Goal: Find specific page/section: Find specific page/section

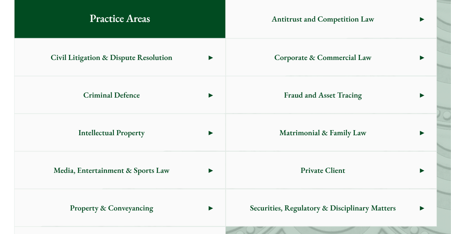
scroll to position [524, 0]
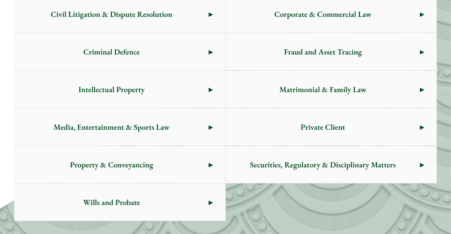
click at [111, 171] on span "Property & Conveyancing" at bounding box center [112, 164] width 194 height 37
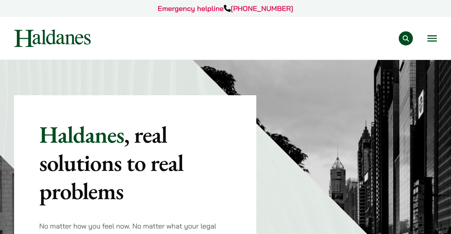
click at [400, 35] on button "Search" at bounding box center [405, 38] width 14 height 14
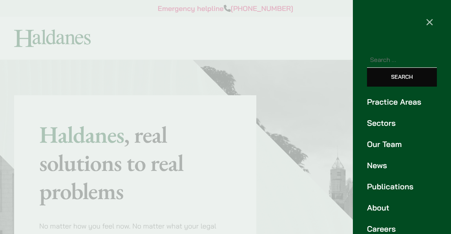
click at [389, 102] on link "Practice Areas" at bounding box center [402, 102] width 70 height 12
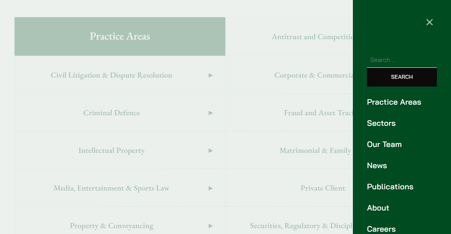
scroll to position [480, 0]
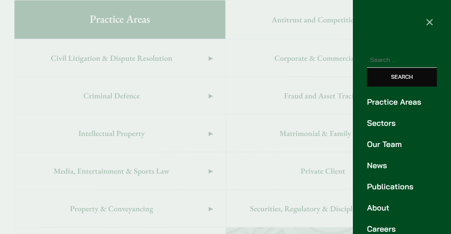
click at [116, 204] on div at bounding box center [225, 117] width 451 height 234
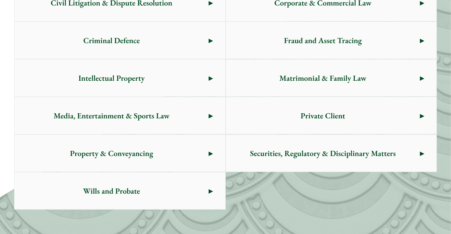
scroll to position [543, 0]
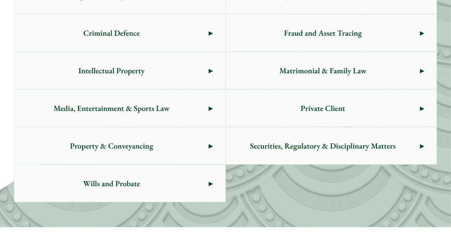
click at [90, 141] on span "Property & Conveyancing" at bounding box center [112, 145] width 194 height 37
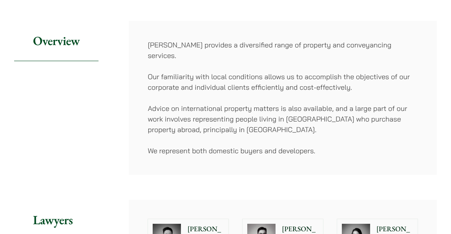
scroll to position [125, 0]
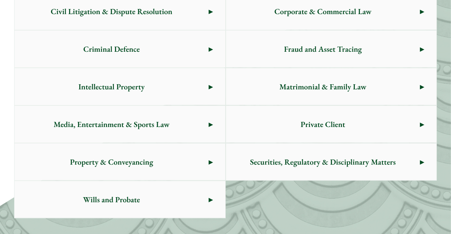
scroll to position [537, 0]
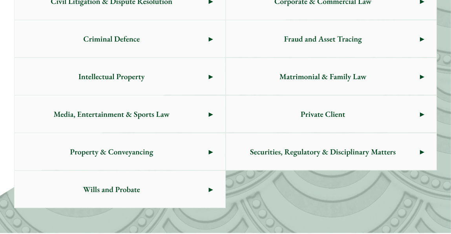
click at [75, 136] on span "Property & Conveyancing" at bounding box center [112, 151] width 194 height 37
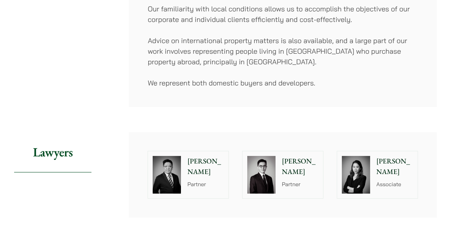
scroll to position [193, 0]
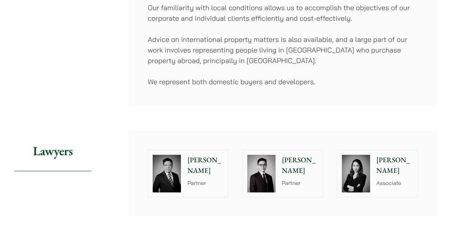
click at [306, 155] on p "[PERSON_NAME]" at bounding box center [300, 165] width 36 height 21
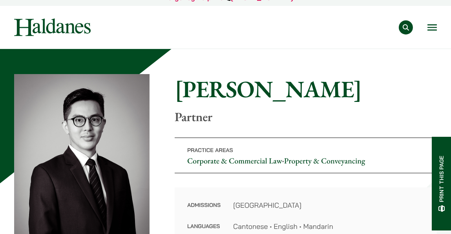
scroll to position [6, 0]
